Goal: Task Accomplishment & Management: Use online tool/utility

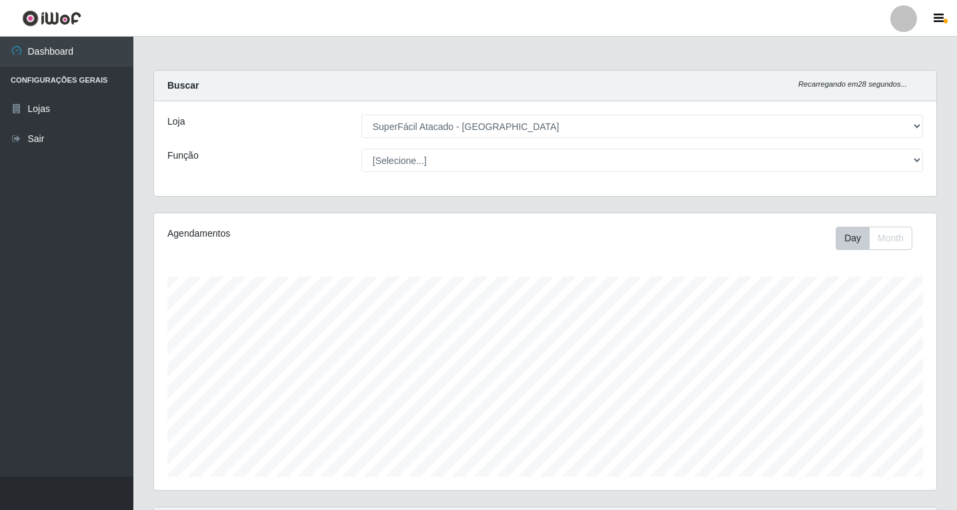
select select "503"
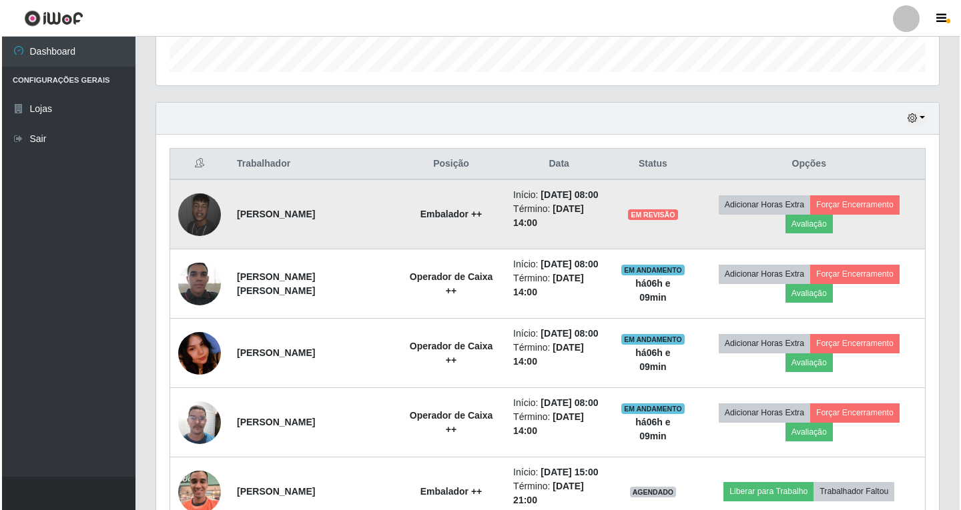
scroll to position [277, 783]
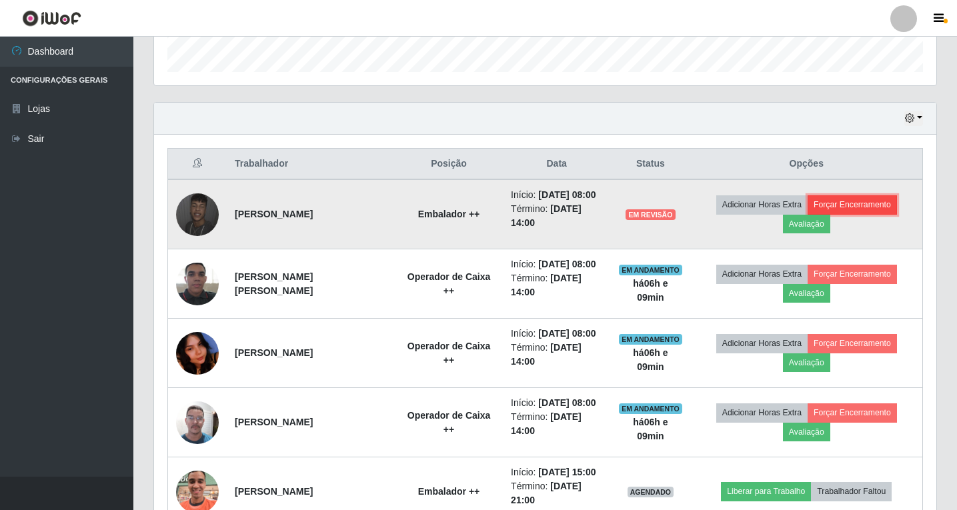
click at [851, 204] on button "Forçar Encerramento" at bounding box center [852, 204] width 89 height 19
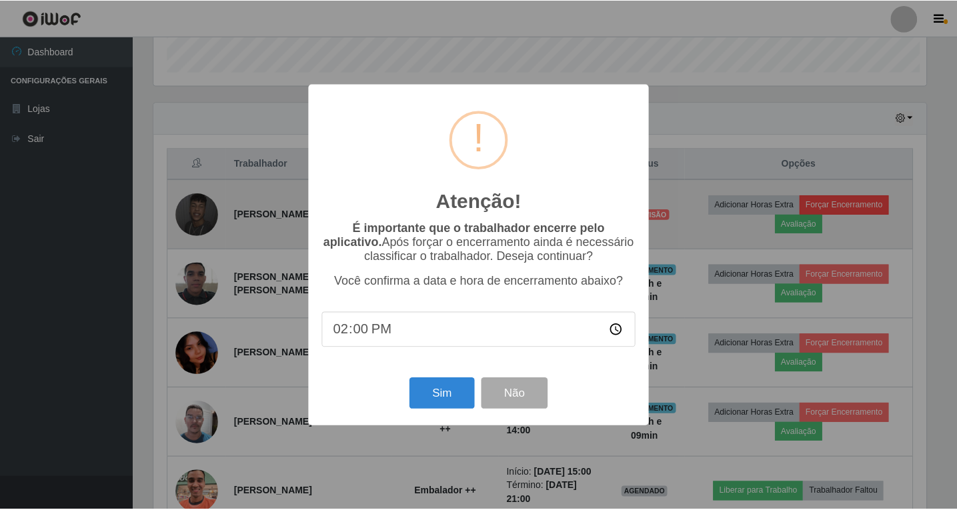
scroll to position [277, 776]
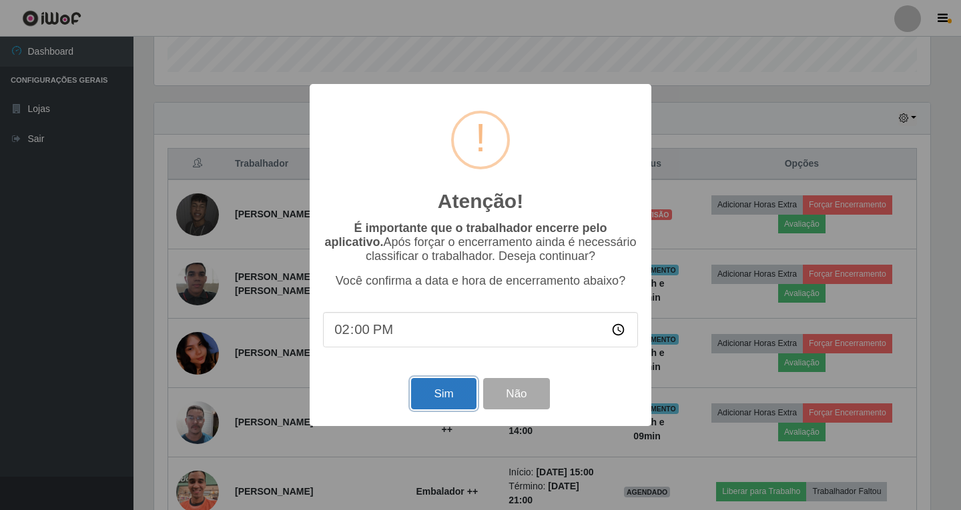
click at [440, 398] on button "Sim" at bounding box center [443, 393] width 65 height 31
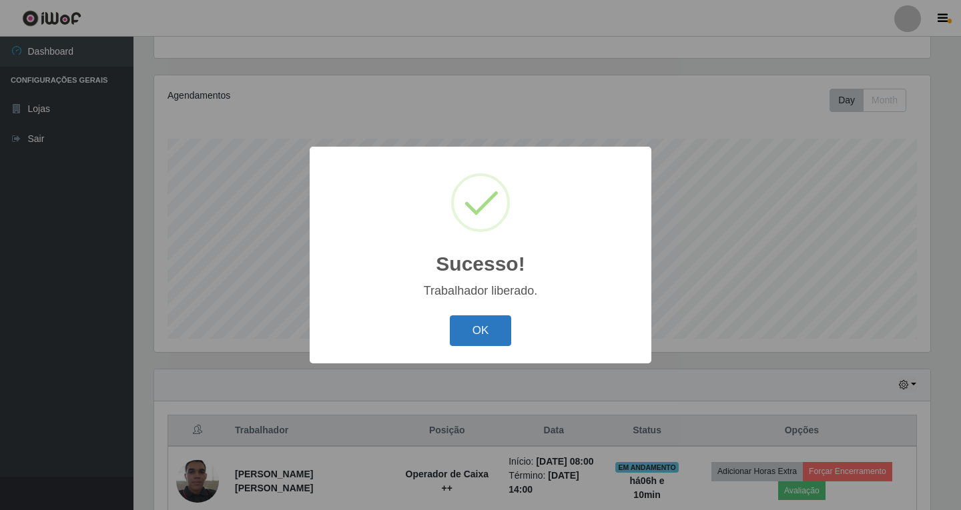
click at [466, 332] on button "OK" at bounding box center [481, 331] width 62 height 31
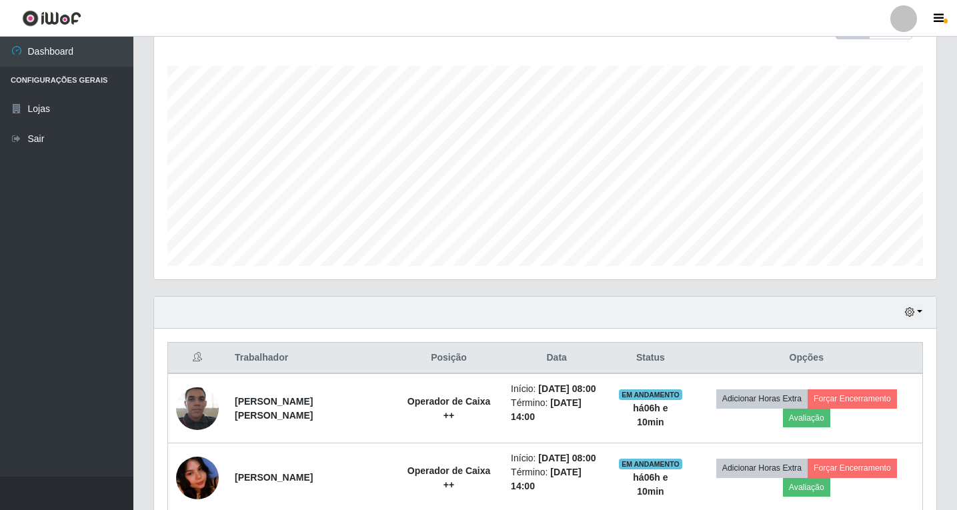
scroll to position [405, 0]
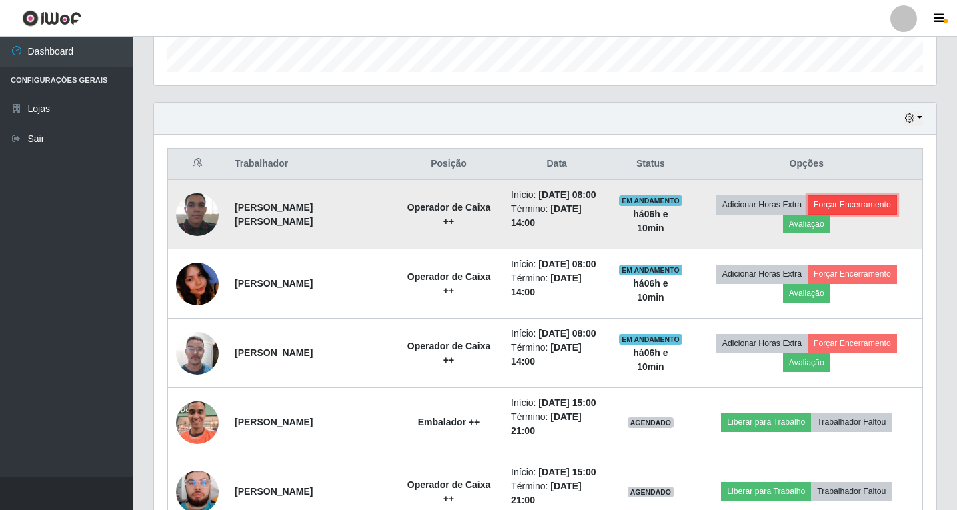
click at [845, 203] on button "Forçar Encerramento" at bounding box center [852, 204] width 89 height 19
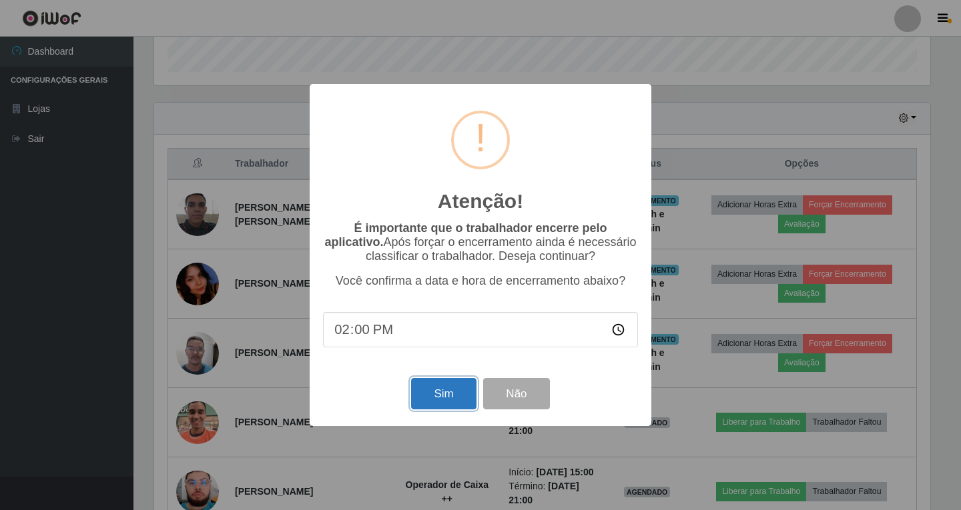
click at [438, 394] on button "Sim" at bounding box center [443, 393] width 65 height 31
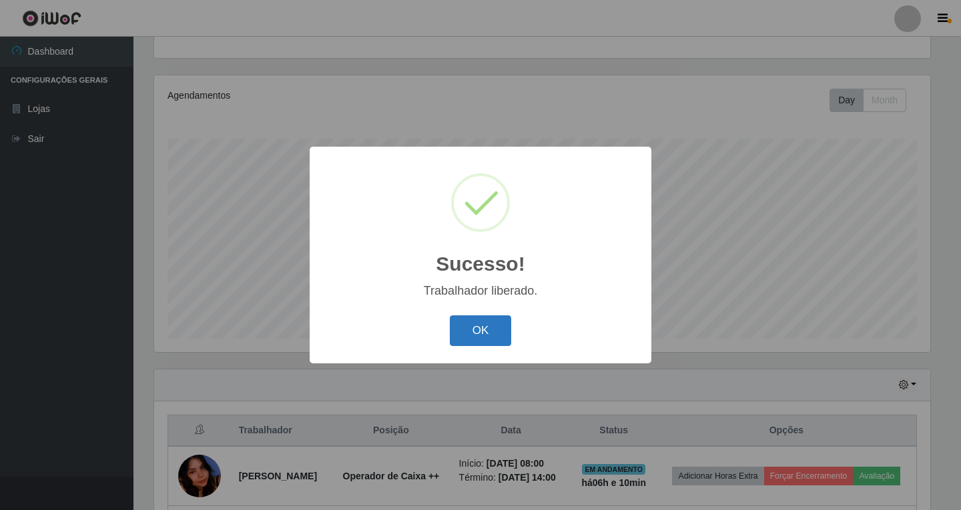
drag, startPoint x: 470, startPoint y: 331, endPoint x: 490, endPoint y: 321, distance: 22.4
click at [470, 330] on button "OK" at bounding box center [481, 331] width 62 height 31
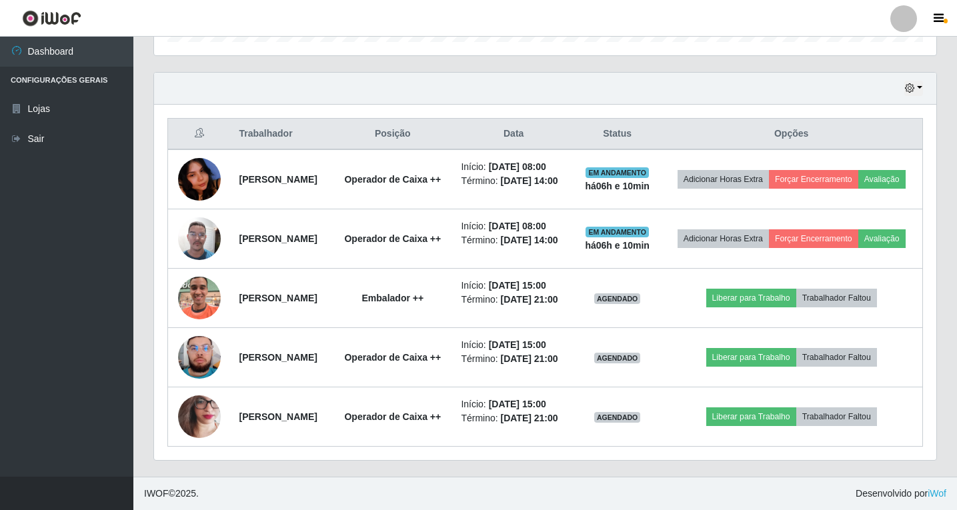
scroll to position [472, 0]
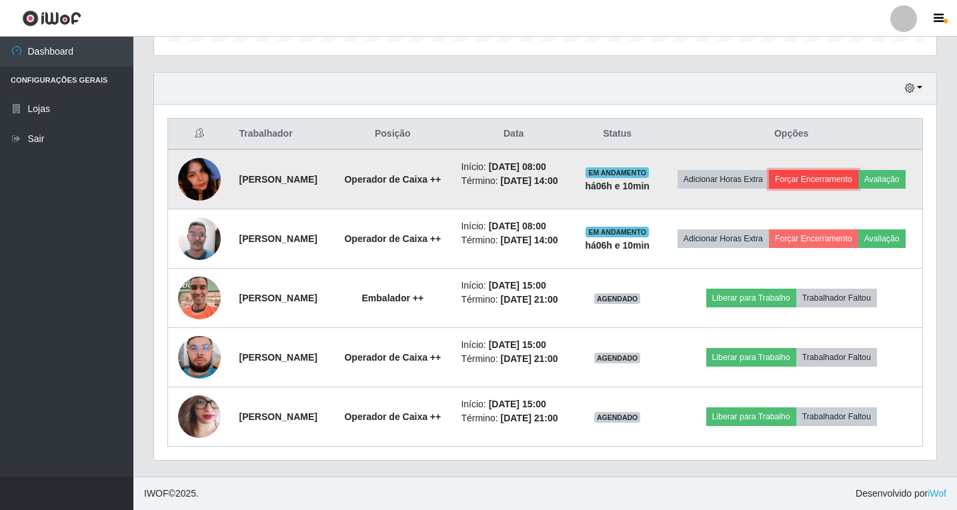
click at [841, 170] on button "Forçar Encerramento" at bounding box center [813, 179] width 89 height 19
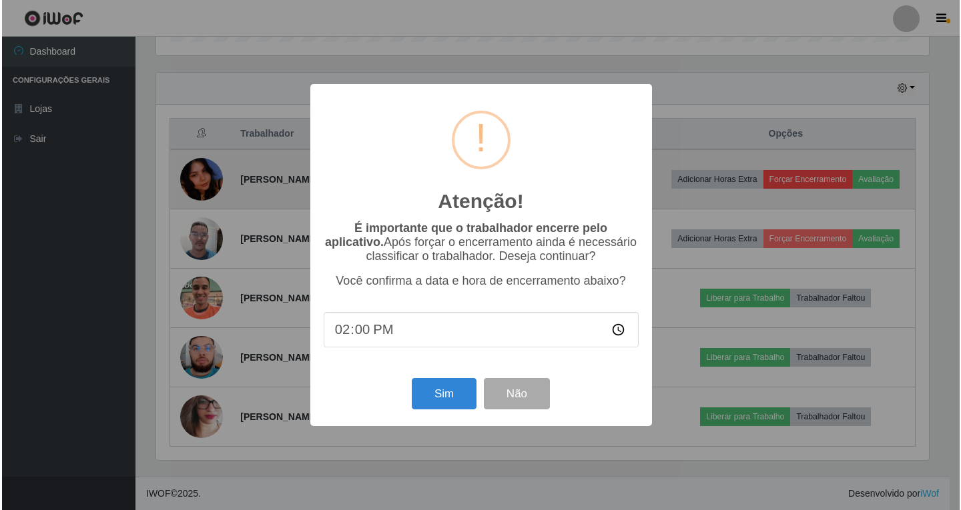
scroll to position [277, 776]
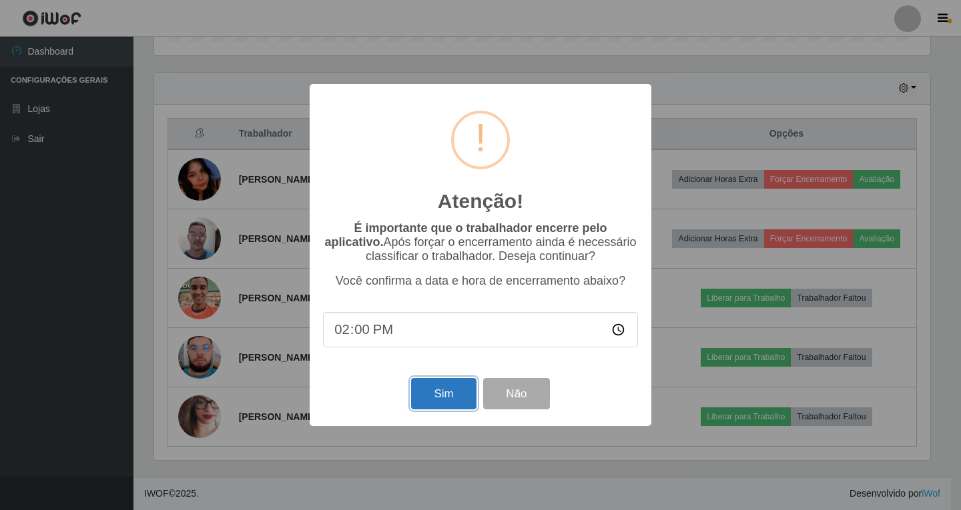
click at [438, 398] on button "Sim" at bounding box center [443, 393] width 65 height 31
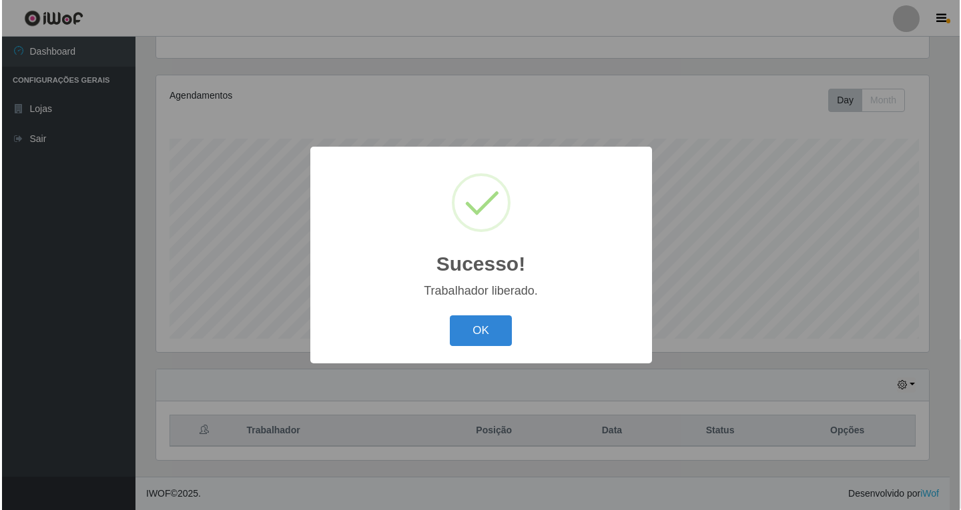
scroll to position [0, 0]
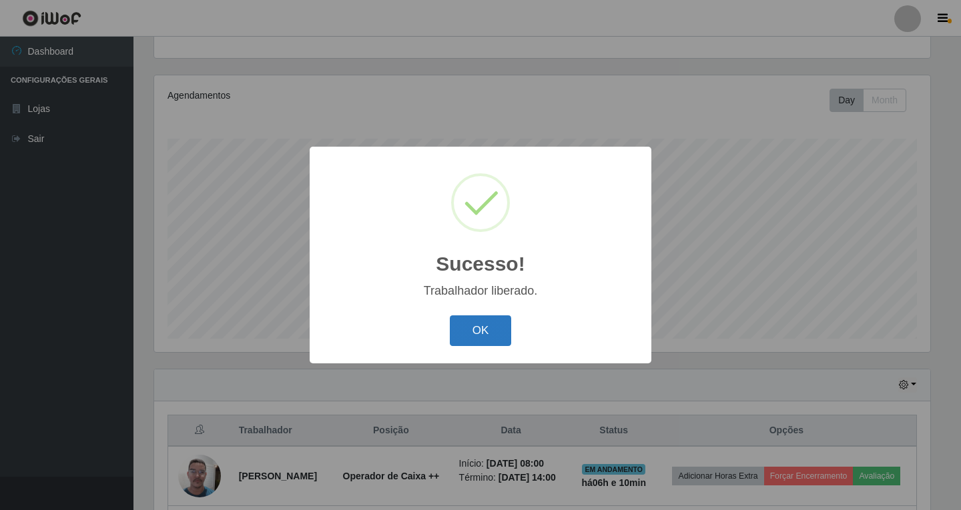
click at [486, 334] on button "OK" at bounding box center [481, 331] width 62 height 31
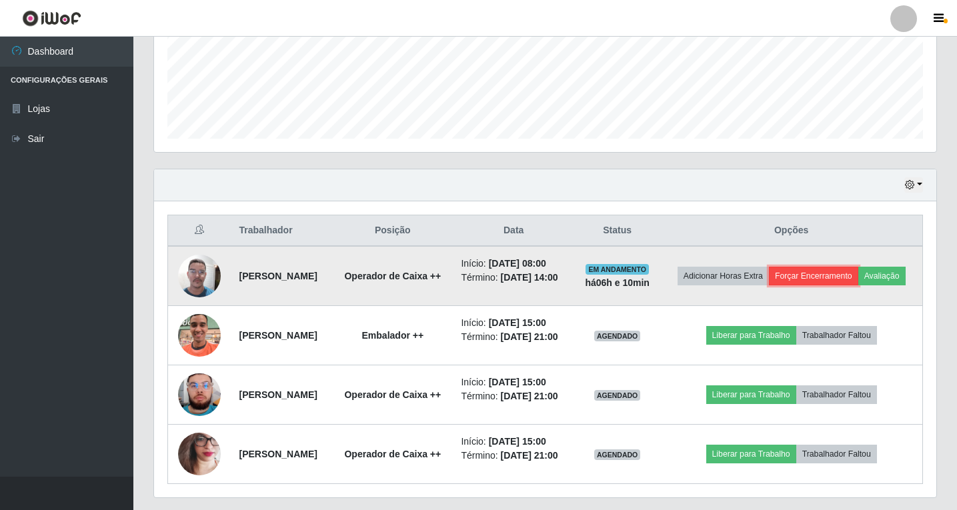
click at [829, 268] on button "Forçar Encerramento" at bounding box center [813, 276] width 89 height 19
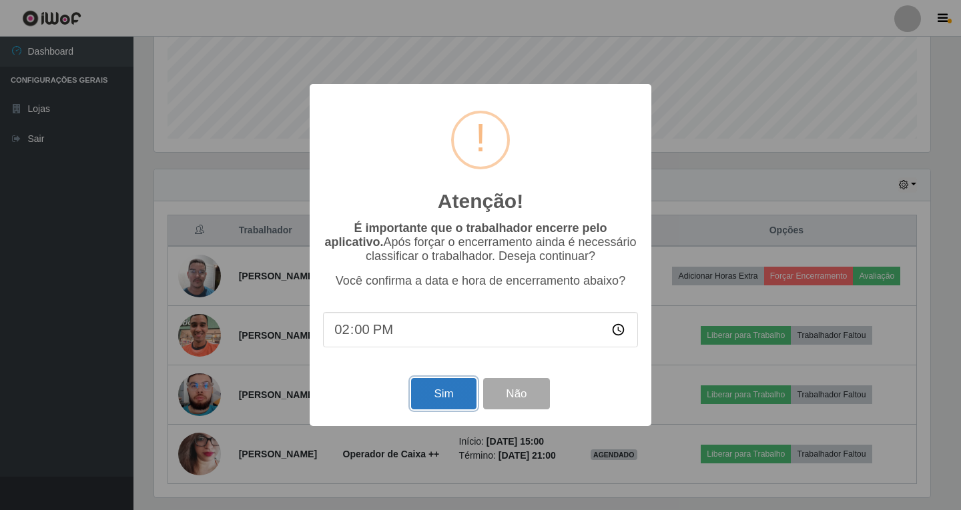
click at [442, 400] on button "Sim" at bounding box center [443, 393] width 65 height 31
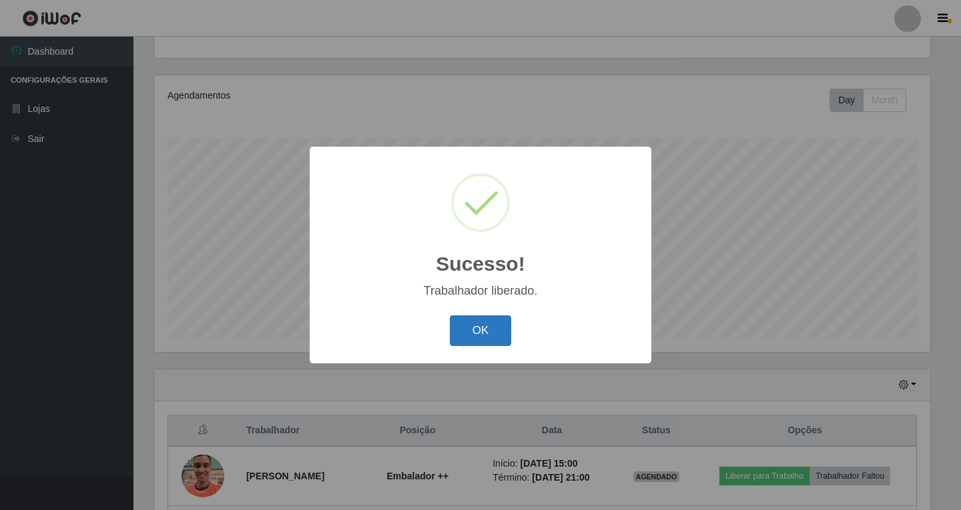
click at [478, 331] on button "OK" at bounding box center [481, 331] width 62 height 31
